Goal: Use online tool/utility

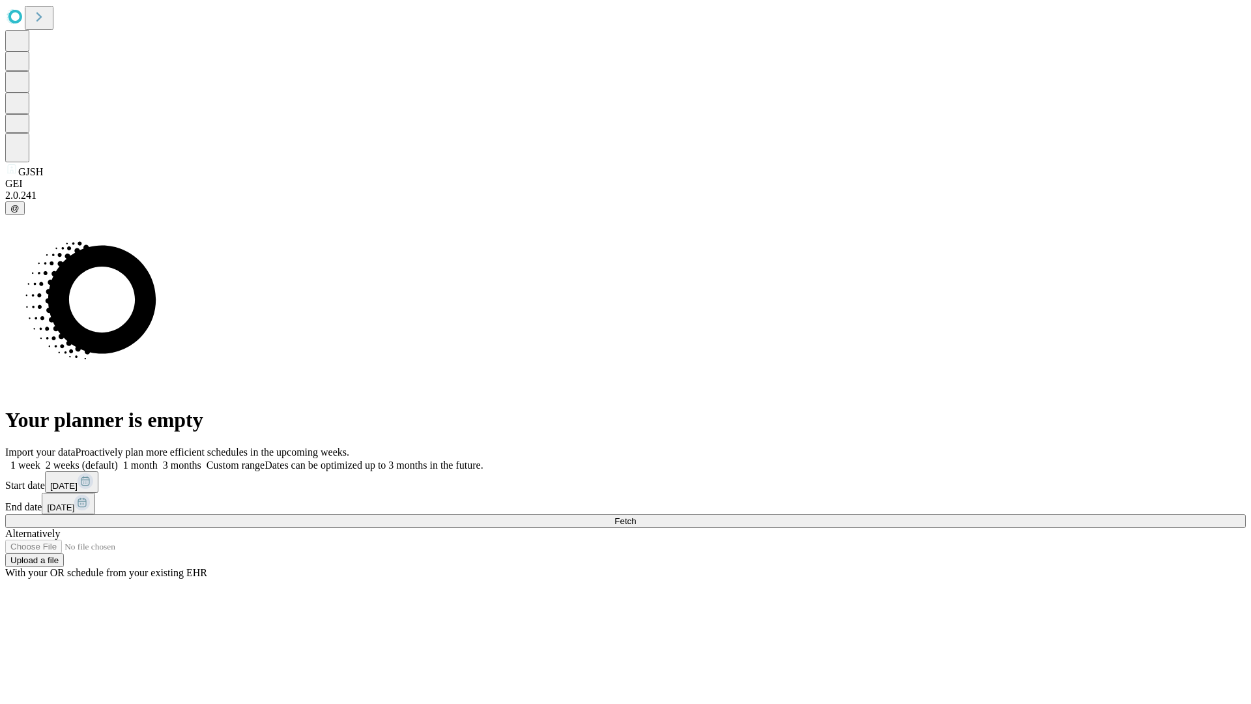
click at [636, 516] on span "Fetch" at bounding box center [624, 521] width 21 height 10
